Goal: Information Seeking & Learning: Learn about a topic

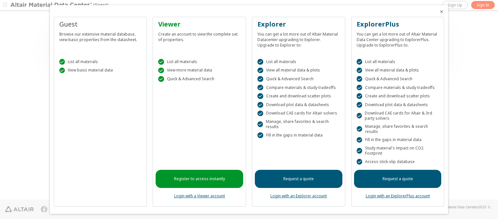
click at [439, 12] on icon "Close" at bounding box center [441, 11] width 5 height 5
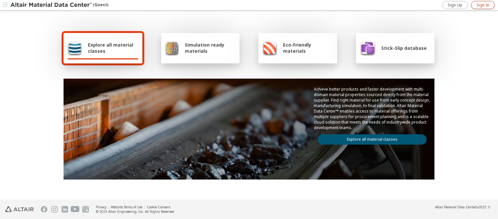
click at [483, 5] on span "Sign In" at bounding box center [483, 5] width 13 height 5
click at [52, 5] on img at bounding box center [51, 5] width 83 height 6
click at [111, 48] on span "Explore all material classes" at bounding box center [113, 48] width 51 height 12
click at [370, 138] on link "Explore all material classes" at bounding box center [372, 140] width 109 height 10
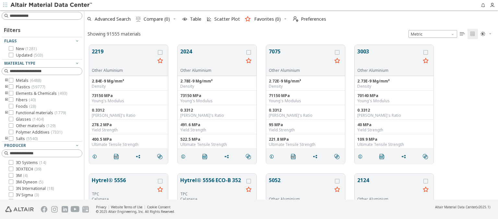
scroll to position [155, 408]
click at [52, 5] on img at bounding box center [51, 5] width 83 height 6
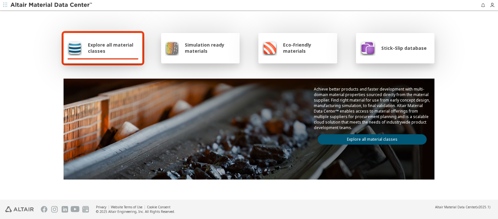
click at [207, 48] on span "Simulation ready materials" at bounding box center [210, 48] width 51 height 12
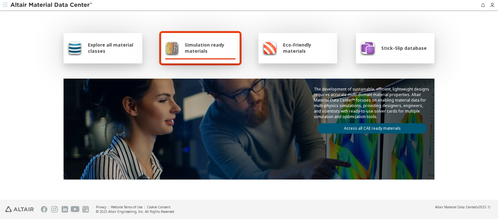
click at [370, 127] on link "Access all CAE ready materials" at bounding box center [372, 129] width 109 height 10
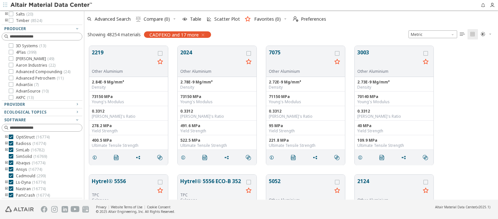
scroll to position [58, 0]
click at [52, 5] on img at bounding box center [51, 5] width 83 height 6
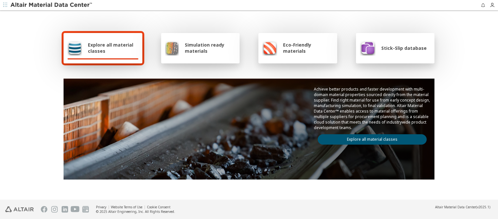
click at [306, 48] on span "Eco-Friendly materials" at bounding box center [308, 48] width 50 height 12
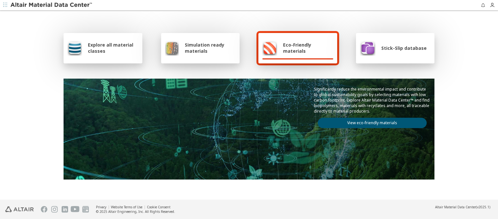
click at [370, 122] on link "View eco-friendly materials" at bounding box center [372, 123] width 109 height 10
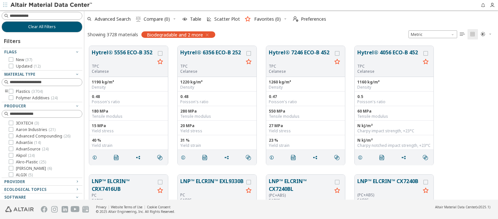
scroll to position [5, 5]
click at [52, 5] on img at bounding box center [51, 5] width 83 height 6
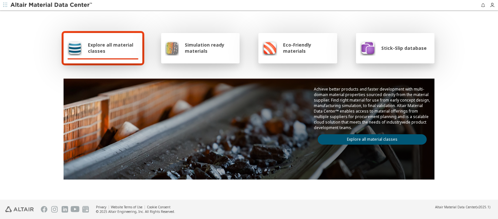
click at [400, 48] on span "Stick-Slip database" at bounding box center [403, 48] width 45 height 6
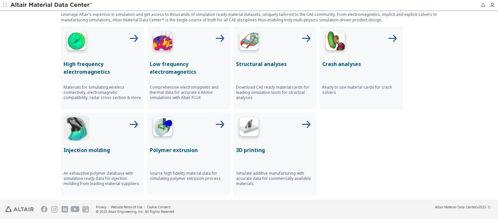
scroll to position [291, 0]
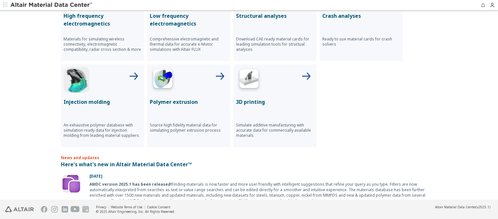
click at [100, 19] on p "High frequency electromagnetics" at bounding box center [103, 20] width 78 height 16
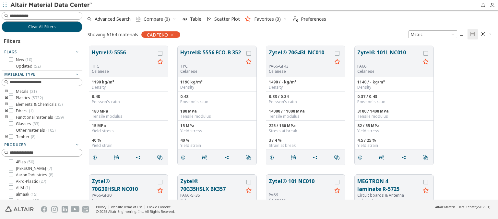
scroll to position [116, 0]
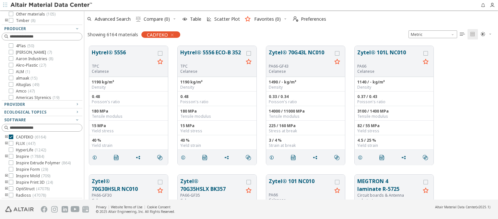
click at [52, 5] on img at bounding box center [51, 5] width 83 height 6
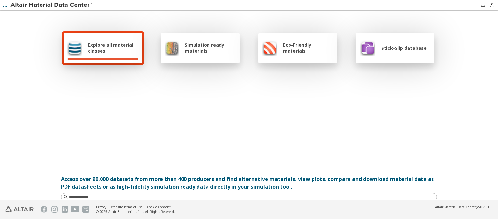
scroll to position [291, 0]
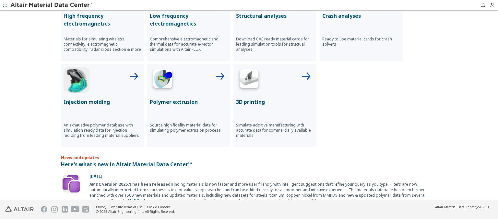
click at [186, 19] on p "Low frequency electromagnetics" at bounding box center [189, 20] width 78 height 16
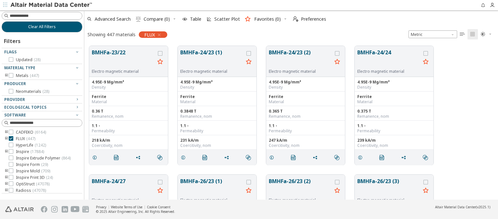
scroll to position [154, 408]
click at [52, 5] on img at bounding box center [51, 5] width 83 height 6
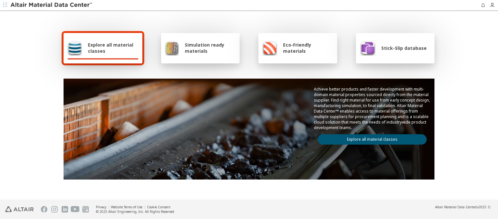
scroll to position [291, 0]
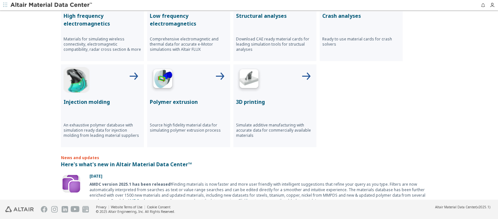
click at [272, 15] on p "Structural analyses" at bounding box center [275, 16] width 78 height 8
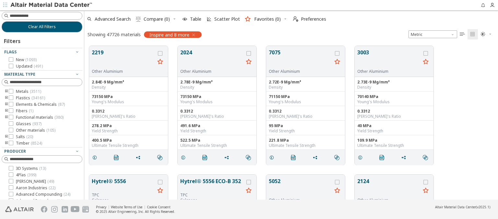
scroll to position [154, 408]
click at [52, 5] on img at bounding box center [51, 5] width 83 height 6
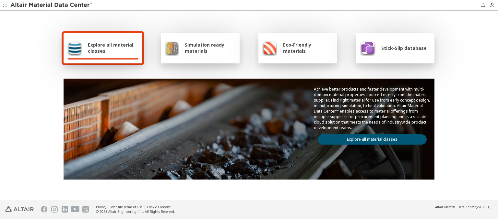
scroll to position [291, 0]
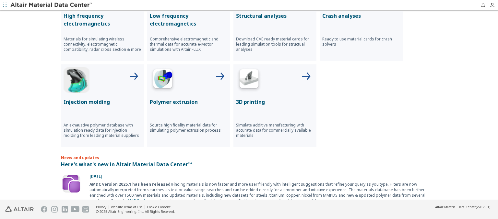
click at [359, 15] on p "Crash analyses" at bounding box center [361, 16] width 78 height 8
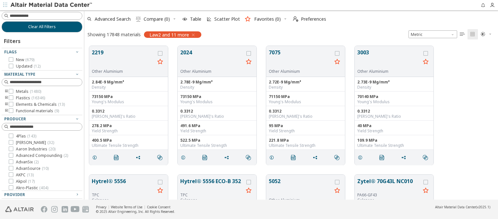
scroll to position [154, 408]
click at [52, 5] on img at bounding box center [51, 5] width 83 height 6
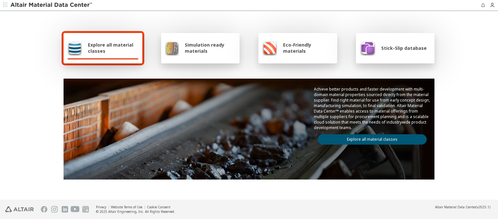
scroll to position [377, 0]
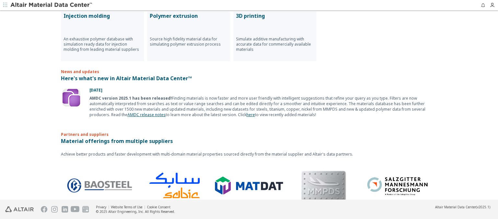
click at [100, 15] on p "Injection molding" at bounding box center [103, 16] width 78 height 8
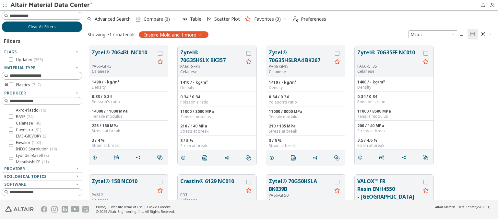
scroll to position [154, 408]
click at [52, 5] on img at bounding box center [51, 5] width 83 height 6
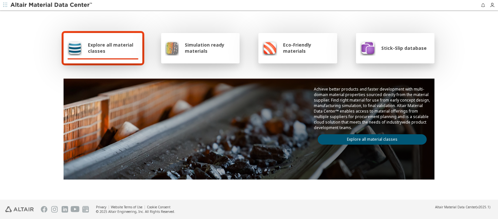
scroll to position [377, 0]
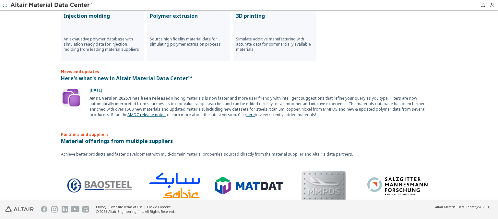
click at [186, 15] on p "Polymer extrusion" at bounding box center [189, 16] width 78 height 8
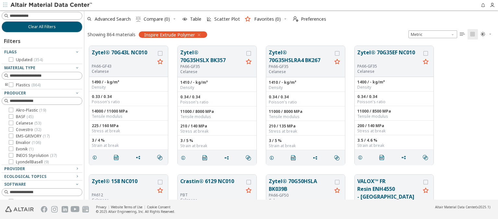
scroll to position [154, 408]
click at [52, 5] on img at bounding box center [51, 5] width 83 height 6
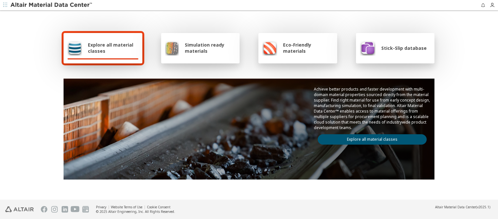
scroll to position [377, 0]
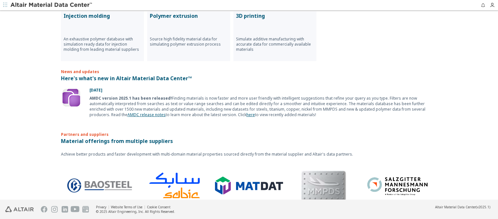
click at [272, 15] on p "3D printing" at bounding box center [275, 16] width 78 height 8
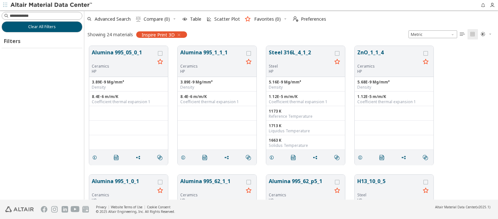
scroll to position [5, 5]
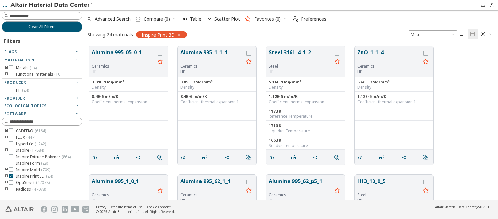
click at [52, 5] on img at bounding box center [51, 5] width 83 height 6
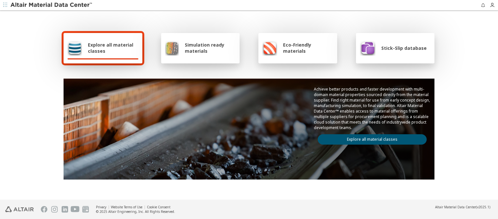
scroll to position [118, 0]
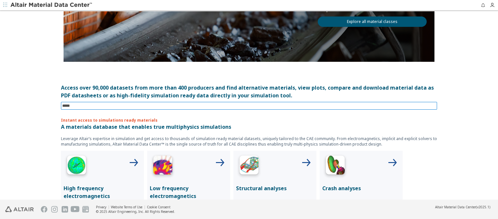
type input "******"
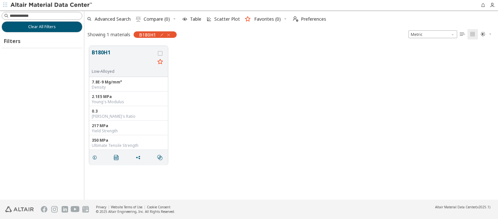
scroll to position [154, 408]
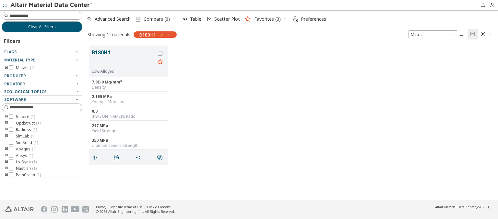
click at [52, 5] on img at bounding box center [51, 5] width 83 height 6
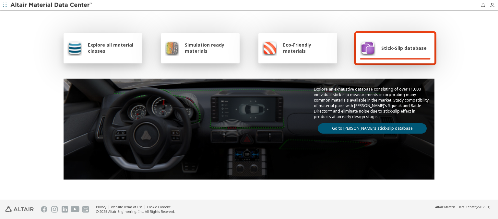
click at [52, 5] on img at bounding box center [51, 5] width 83 height 6
